Goal: Task Accomplishment & Management: Manage account settings

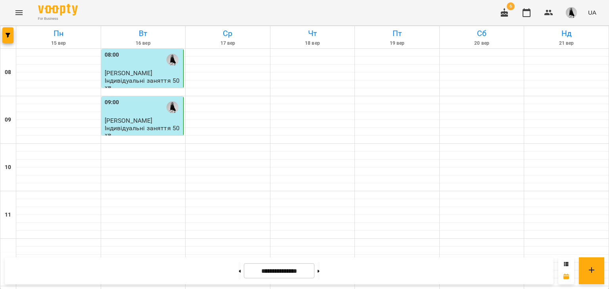
scroll to position [200, 0]
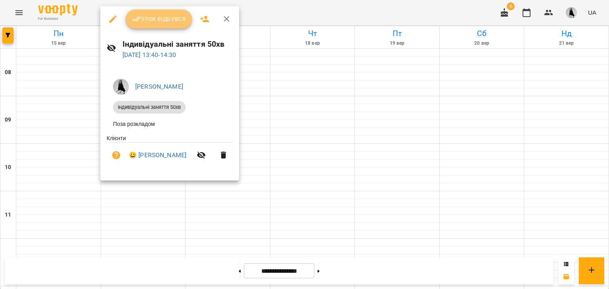
click at [134, 18] on icon "button" at bounding box center [137, 19] width 10 height 10
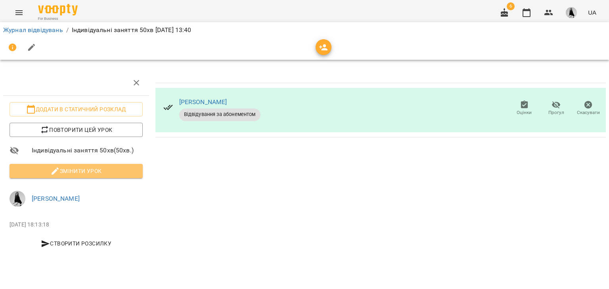
click at [53, 167] on icon "button" at bounding box center [55, 171] width 10 height 10
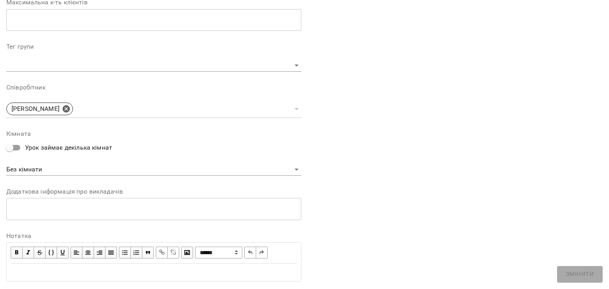
scroll to position [238, 0]
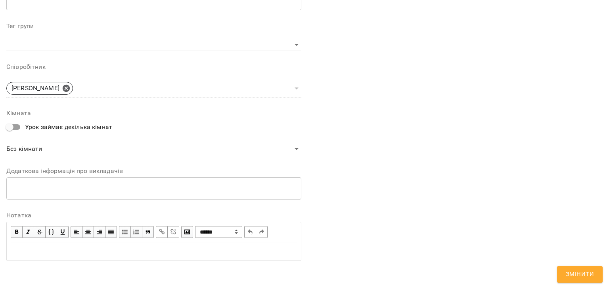
click at [30, 246] on div "Edit text" at bounding box center [153, 252] width 293 height 17
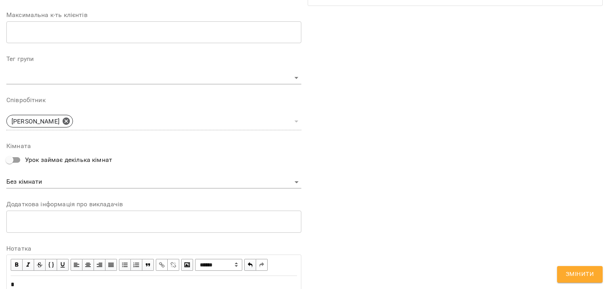
scroll to position [271, 0]
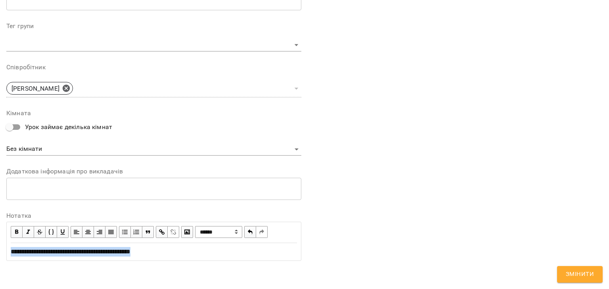
copy span "**********"
click at [568, 277] on span "Змінити" at bounding box center [580, 275] width 28 height 10
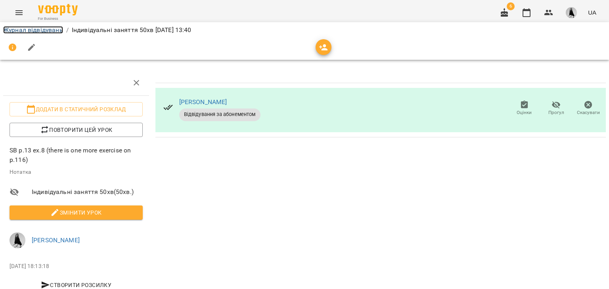
click at [48, 28] on link "Журнал відвідувань" at bounding box center [33, 30] width 60 height 8
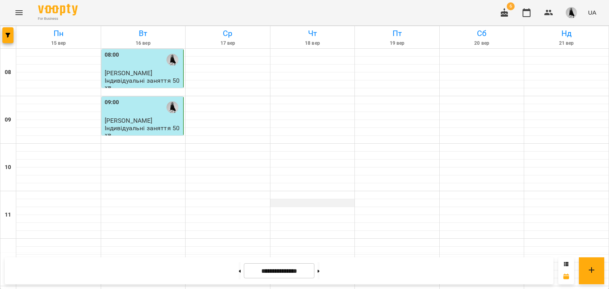
scroll to position [249, 0]
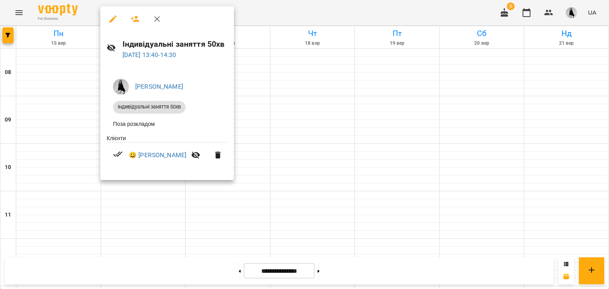
click at [114, 19] on icon "button" at bounding box center [112, 18] width 7 height 7
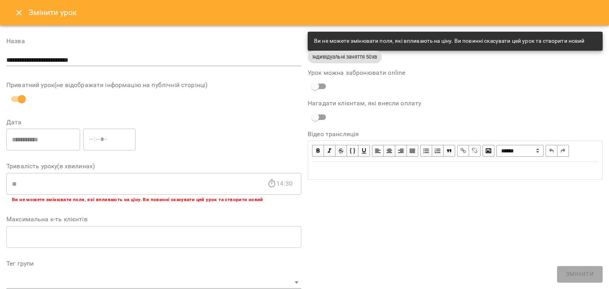
scroll to position [238, 0]
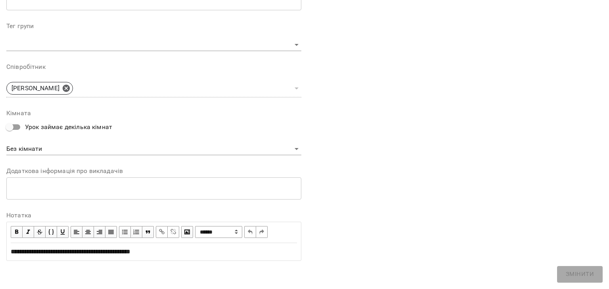
click at [130, 252] on span "**********" at bounding box center [71, 252] width 120 height 6
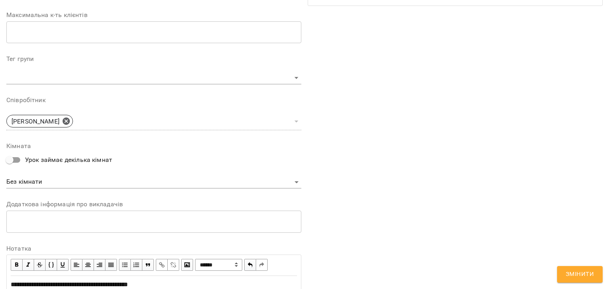
scroll to position [271, 0]
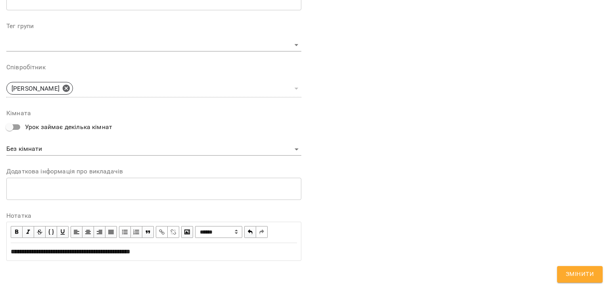
click at [584, 277] on span "Змінити" at bounding box center [580, 275] width 28 height 10
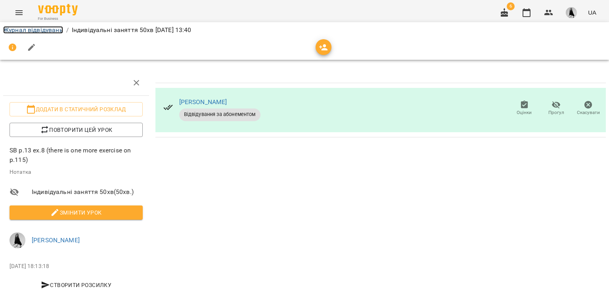
click at [45, 29] on link "Журнал відвідувань" at bounding box center [33, 30] width 60 height 8
